Goal: Find specific page/section: Find specific page/section

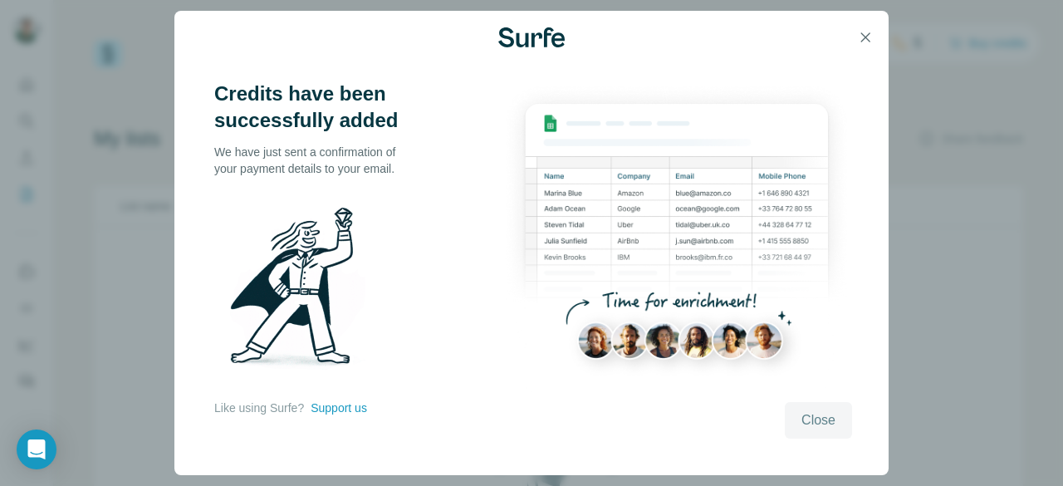
click at [822, 419] on span "Close" at bounding box center [819, 420] width 34 height 20
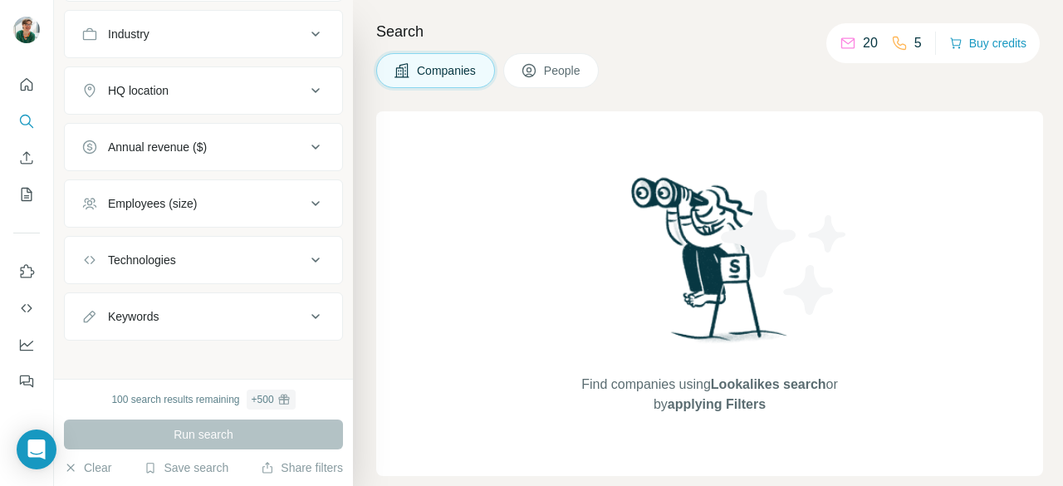
scroll to position [183, 0]
click at [545, 74] on button "People" at bounding box center [551, 70] width 96 height 35
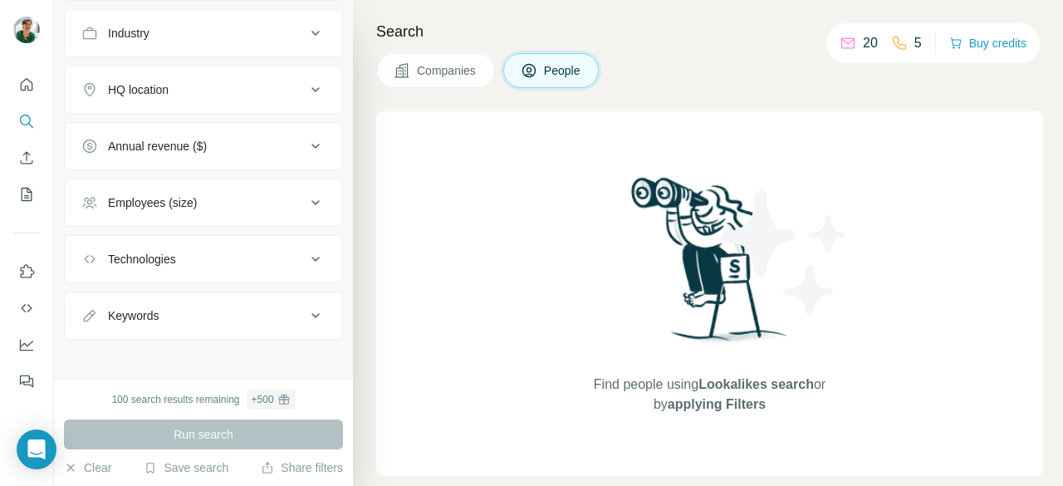
click at [545, 74] on button "People" at bounding box center [551, 70] width 96 height 35
